Goal: Information Seeking & Learning: Learn about a topic

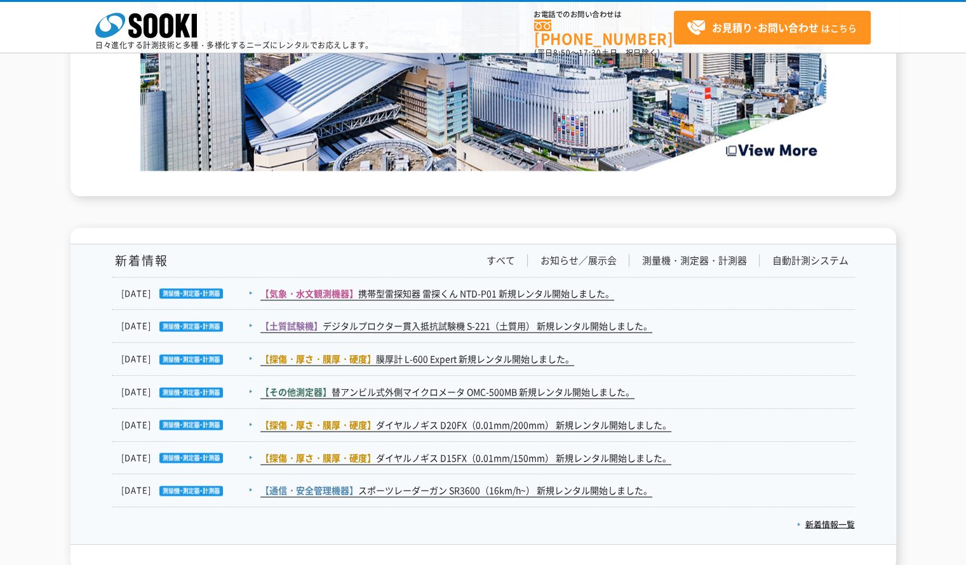
scroll to position [2041, 0]
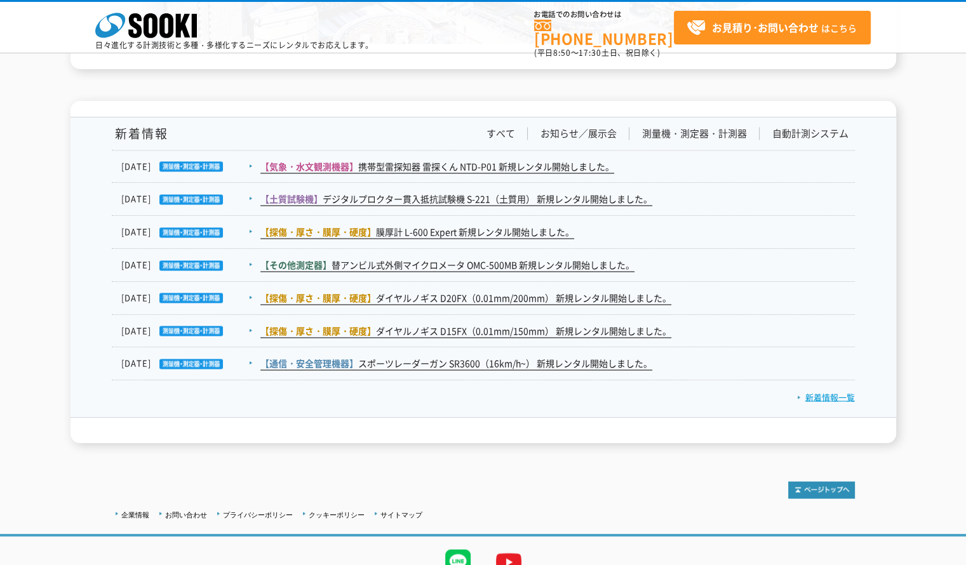
click at [834, 392] on link "新着情報一覧" at bounding box center [826, 397] width 58 height 12
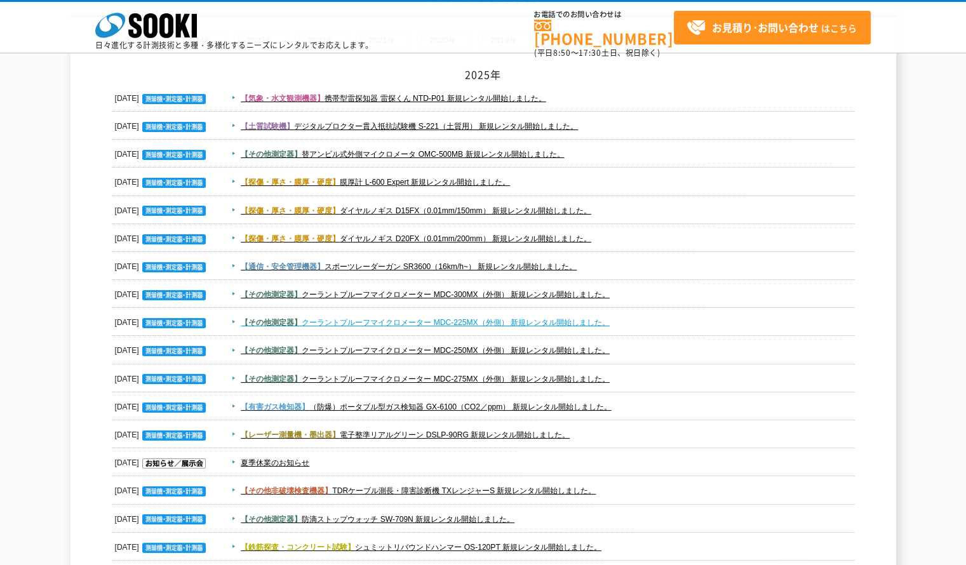
scroll to position [318, 0]
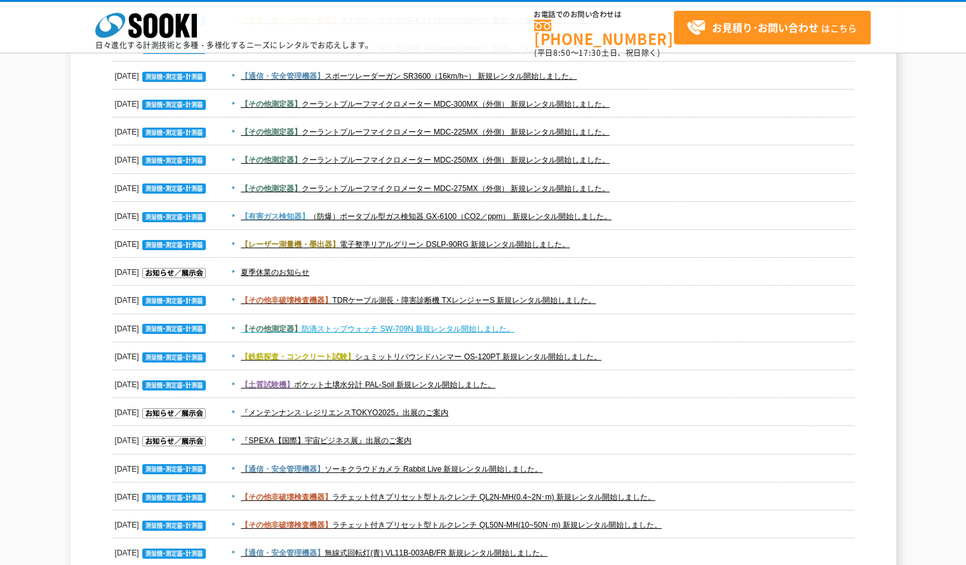
click at [390, 325] on link "【その他測定器】 防滴ストップウォッチ SW-709N 新規レンタル開始しました。" at bounding box center [378, 329] width 274 height 9
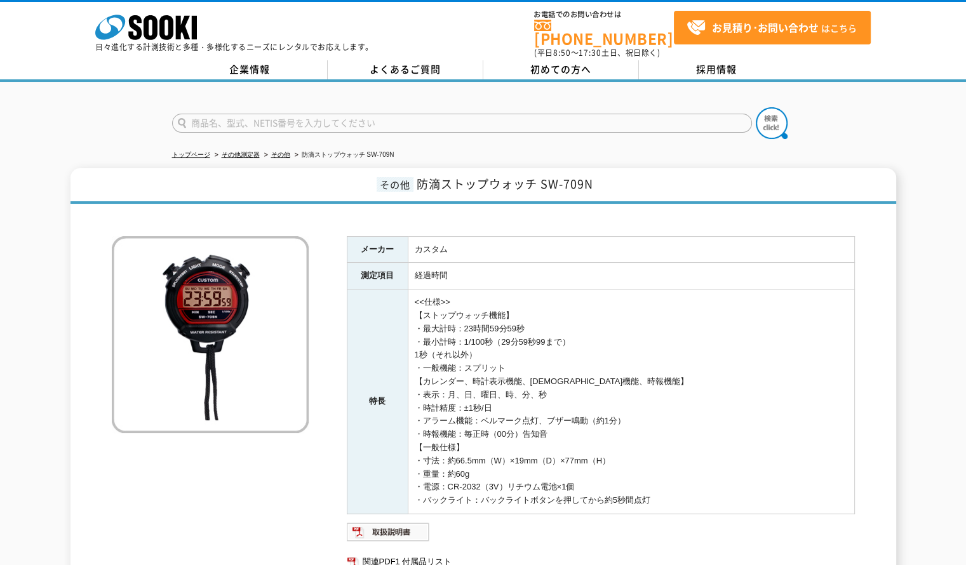
click at [228, 313] on img at bounding box center [210, 334] width 197 height 197
